Goal: Navigation & Orientation: Go to known website

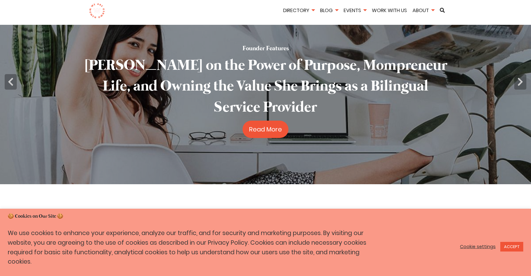
scroll to position [19, 0]
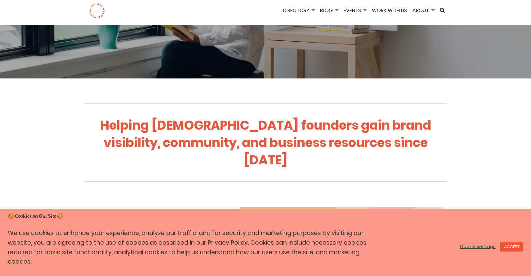
scroll to position [137, 0]
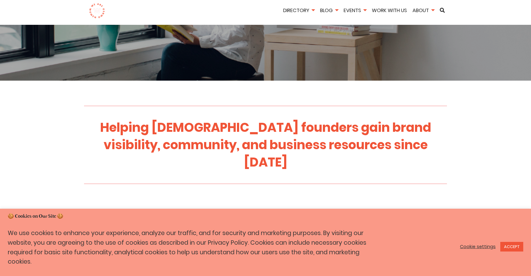
click at [99, 9] on img at bounding box center [97, 11] width 16 height 16
